Goal: Information Seeking & Learning: Learn about a topic

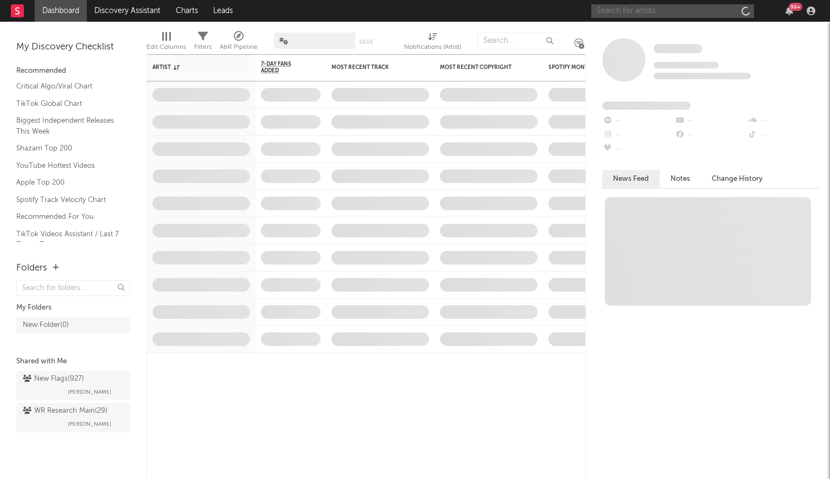
click at [631, 13] on input "text" at bounding box center [673, 11] width 163 height 14
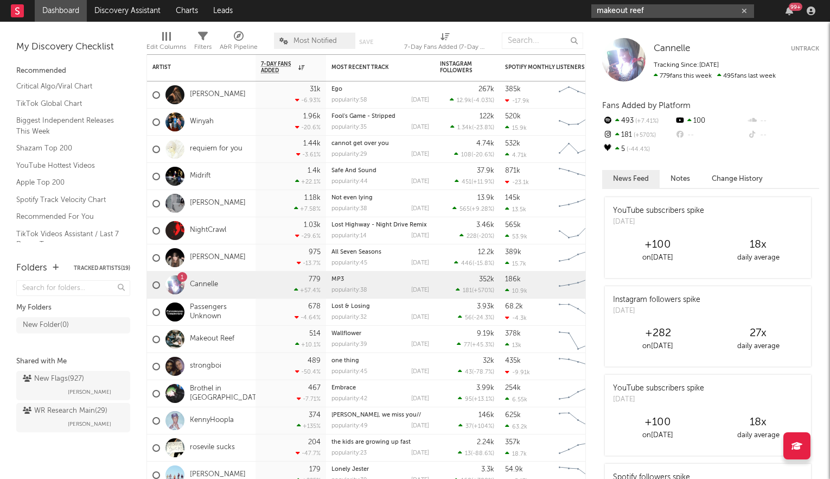
click at [664, 7] on input "makeout reef" at bounding box center [673, 11] width 163 height 14
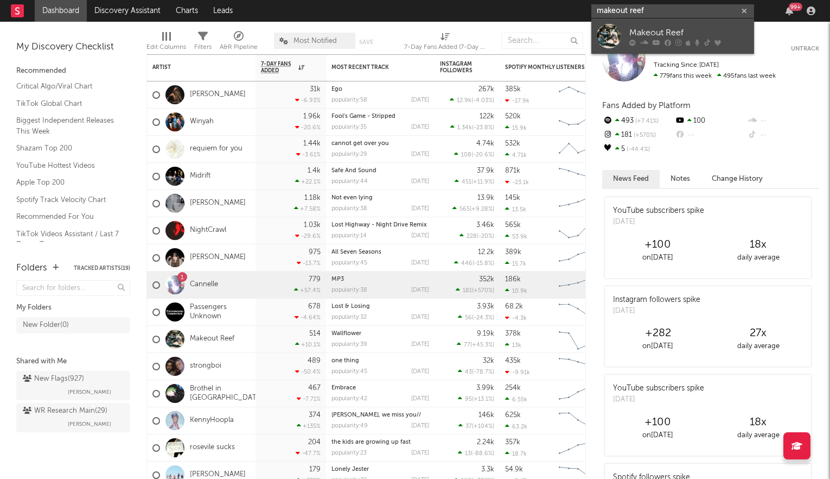
type input "makeout reef"
click at [660, 34] on div "Makeout Reef" at bounding box center [689, 32] width 119 height 13
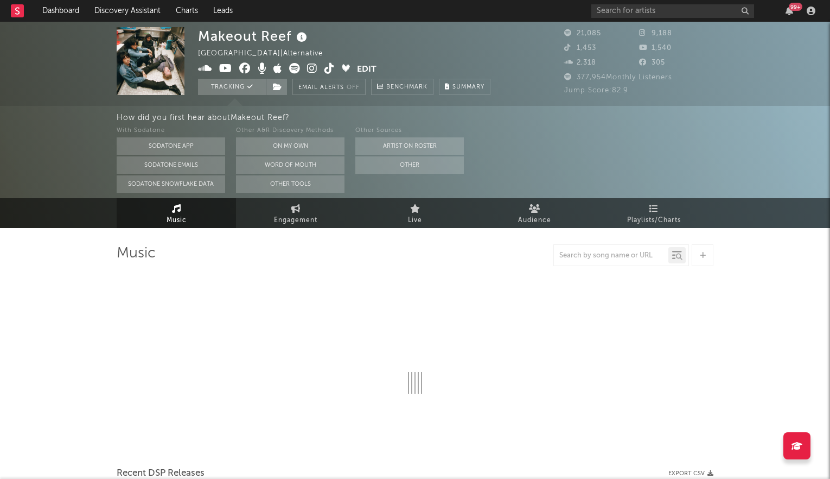
select select "6m"
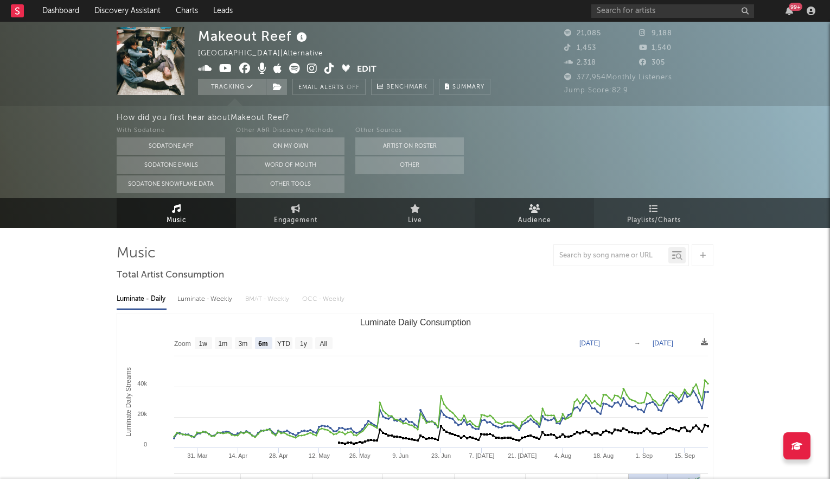
click at [533, 223] on span "Audience" at bounding box center [534, 220] width 33 height 13
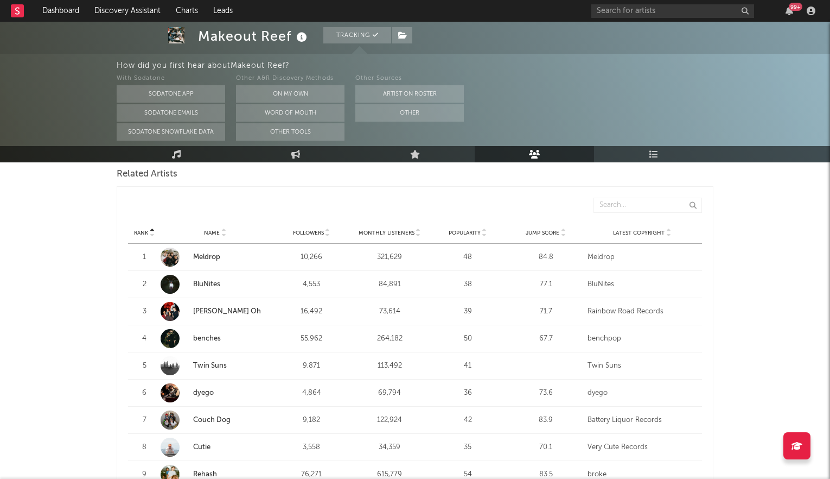
scroll to position [386, 0]
click at [562, 231] on icon at bounding box center [563, 233] width 5 height 4
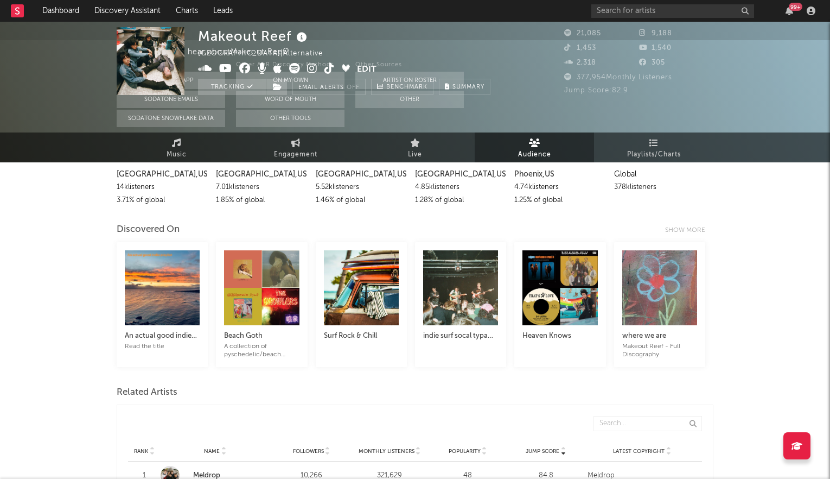
scroll to position [0, 0]
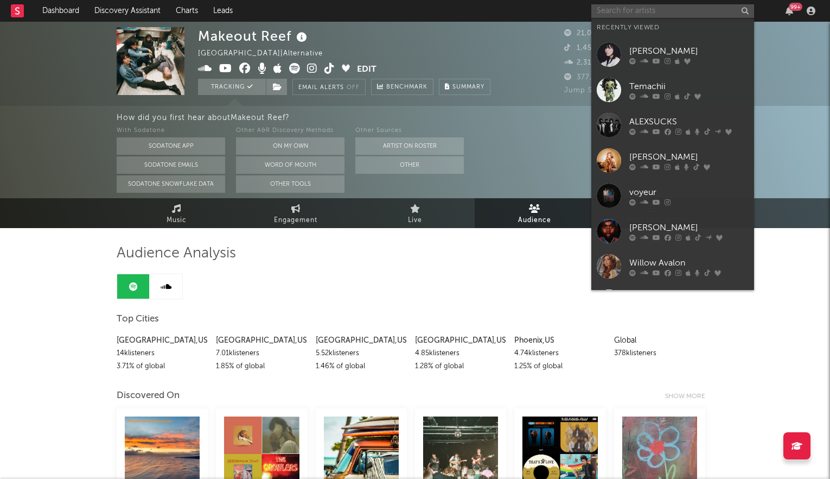
click at [657, 14] on input "text" at bounding box center [673, 11] width 163 height 14
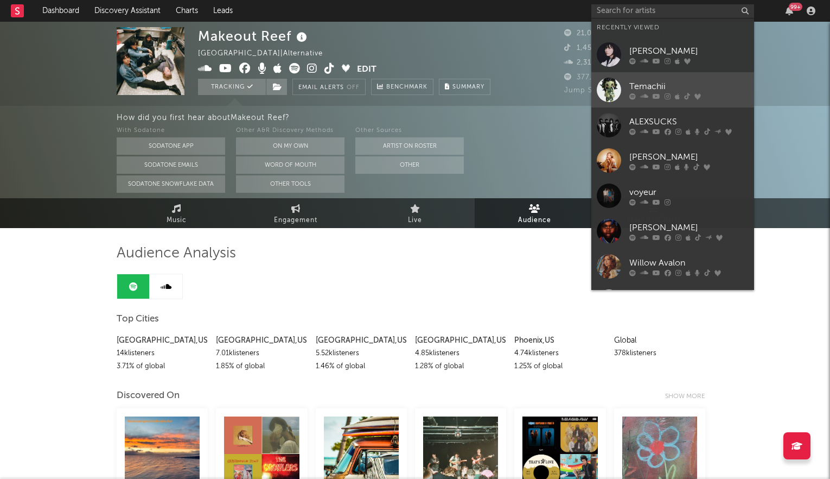
click at [655, 87] on div "Temachii" at bounding box center [689, 86] width 119 height 13
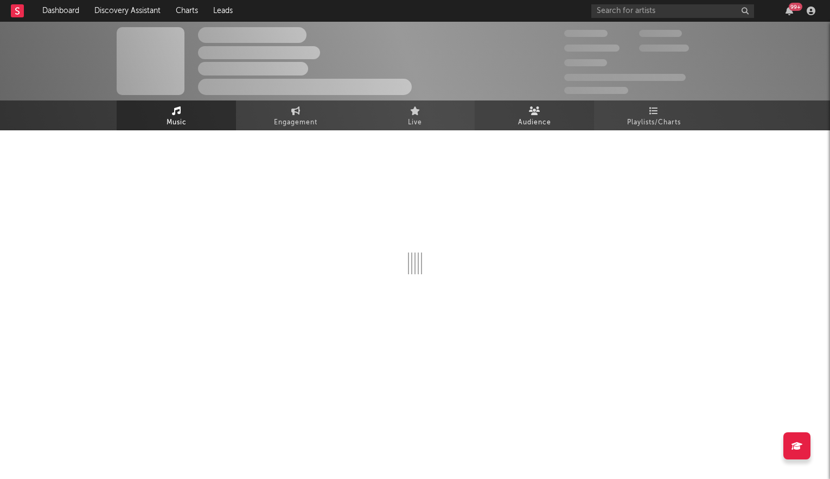
click at [547, 115] on link "Audience" at bounding box center [534, 115] width 119 height 30
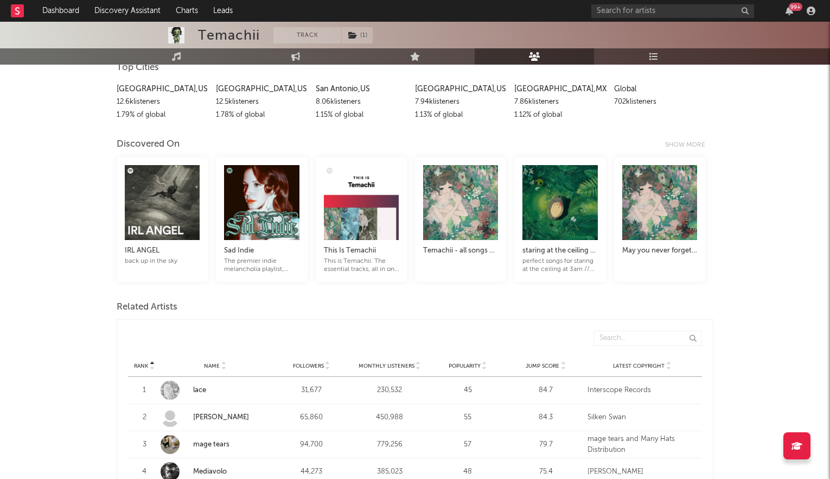
scroll to position [158, 0]
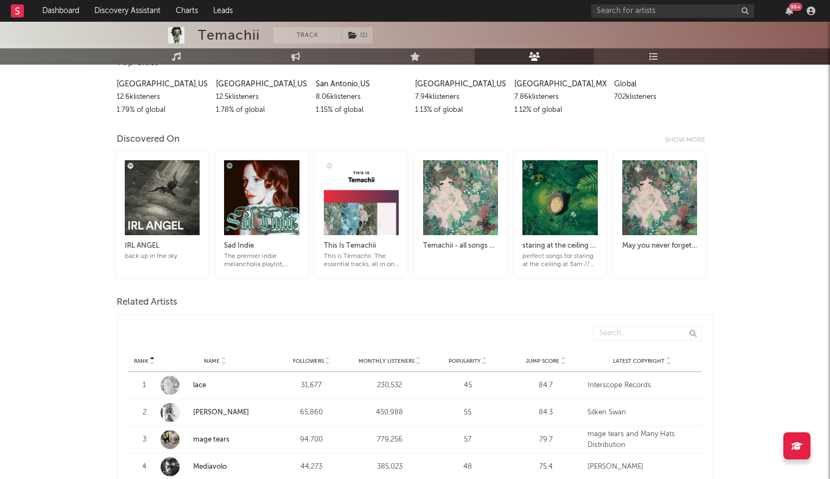
click at [562, 361] on icon at bounding box center [563, 363] width 5 height 4
click at [202, 385] on link "[PERSON_NAME]" at bounding box center [221, 385] width 56 height 7
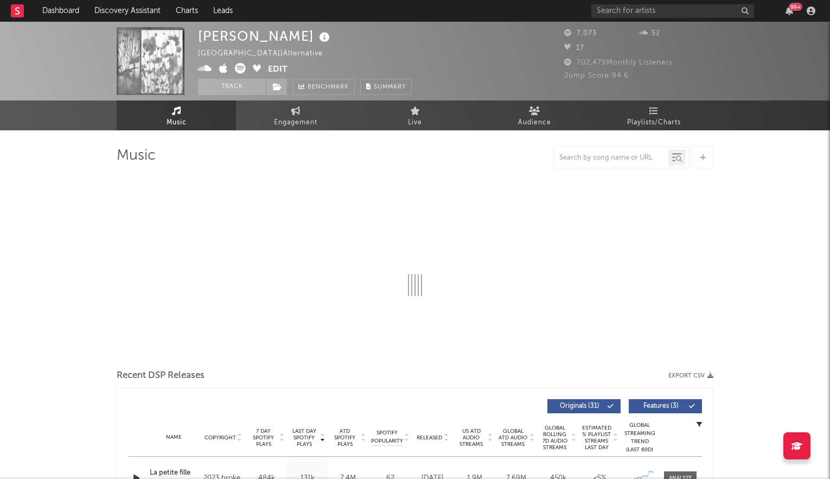
select select "6m"
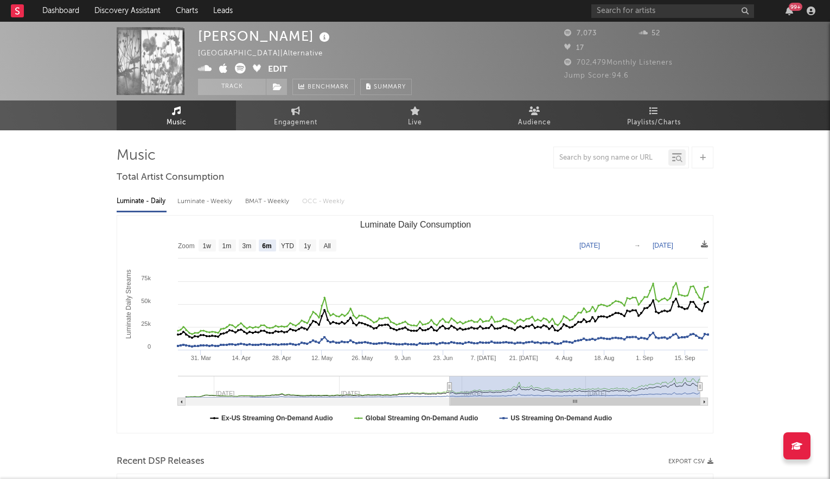
click at [242, 66] on icon at bounding box center [240, 68] width 11 height 11
click at [281, 110] on link "Engagement" at bounding box center [295, 115] width 119 height 30
select select "1w"
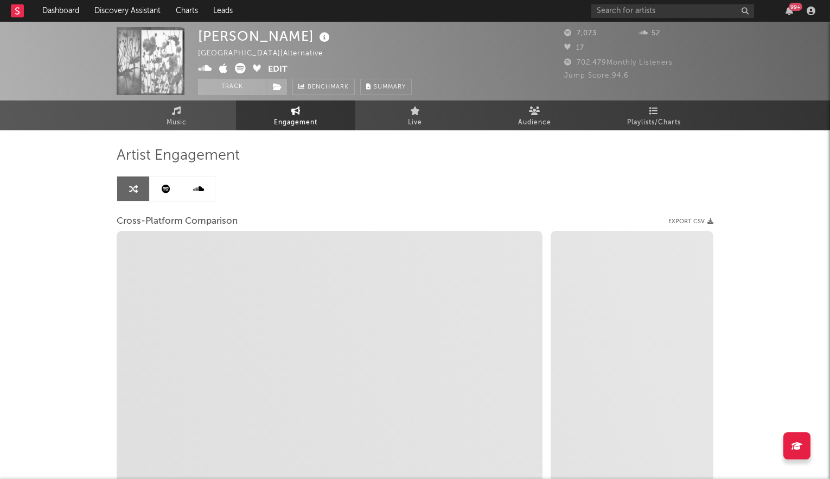
select select "1m"
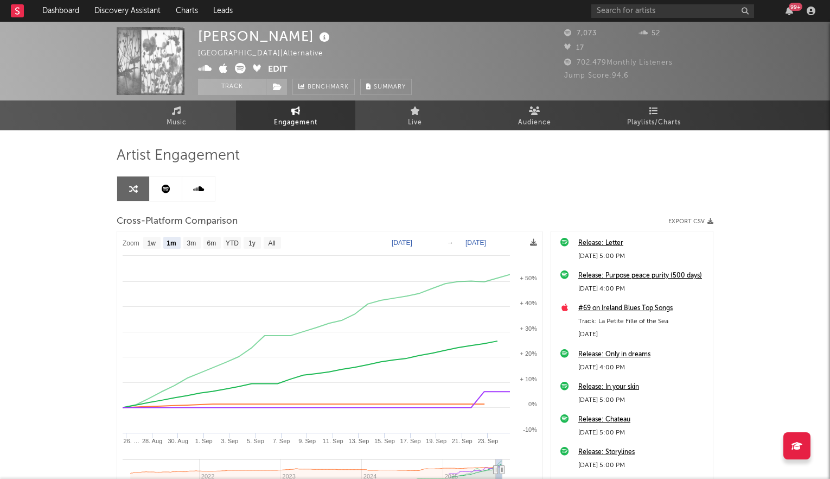
click at [171, 187] on link at bounding box center [166, 188] width 33 height 24
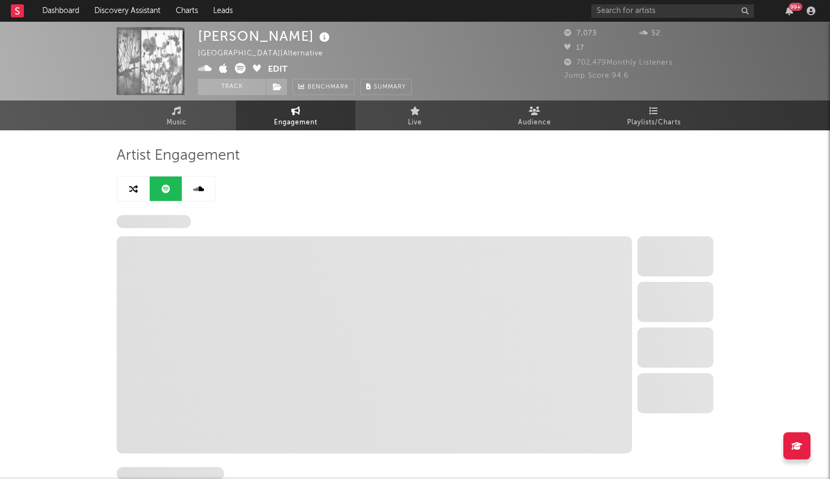
select select "6m"
select select "1w"
